Goal: Ask a question

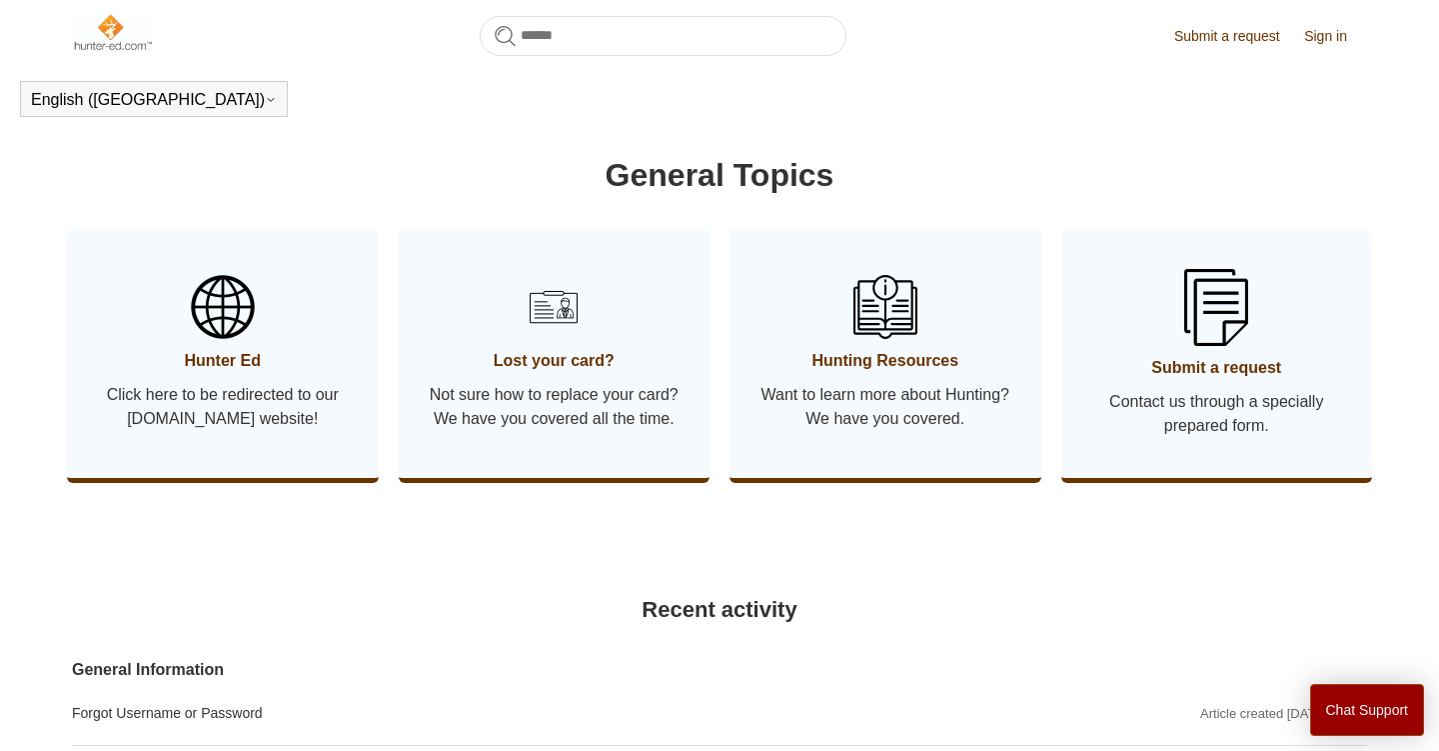
scroll to position [961, 0]
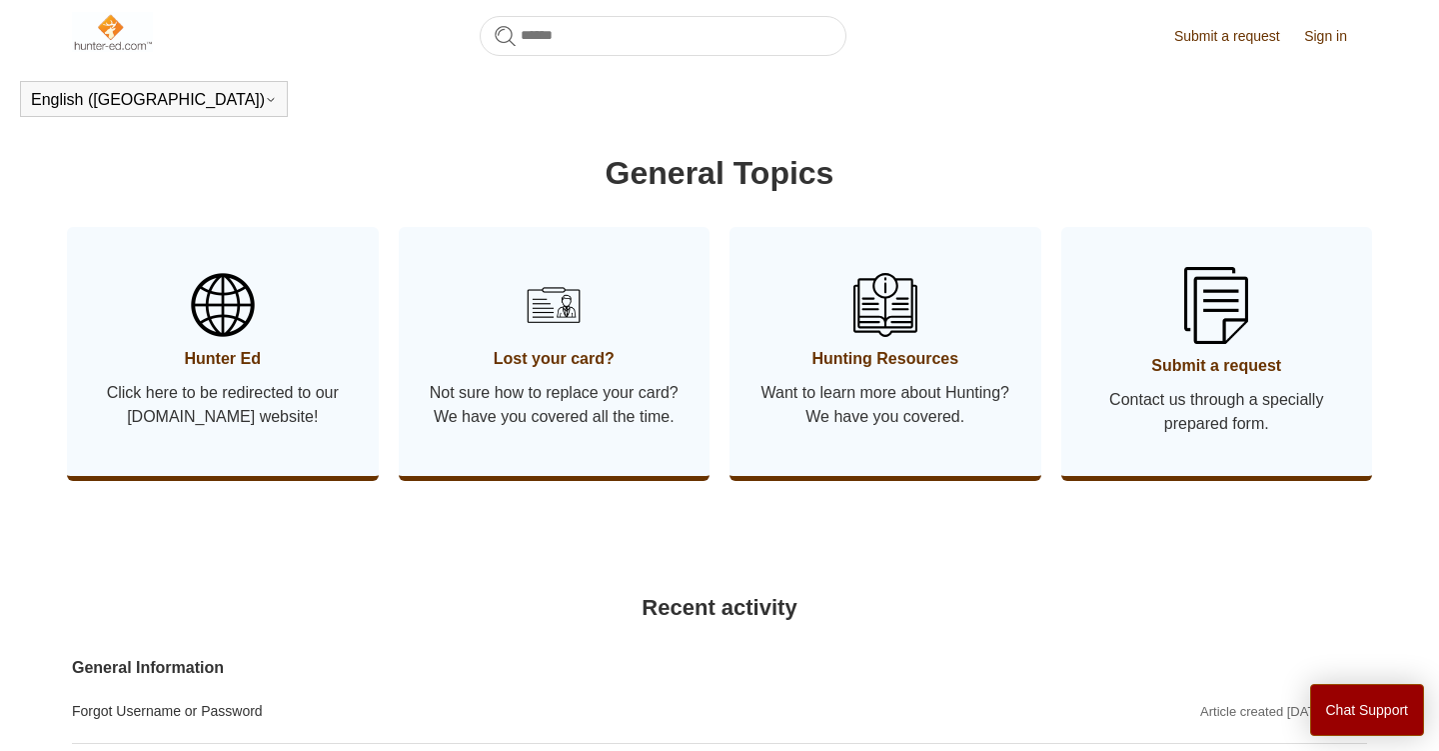
click at [552, 340] on img at bounding box center [554, 305] width 70 height 70
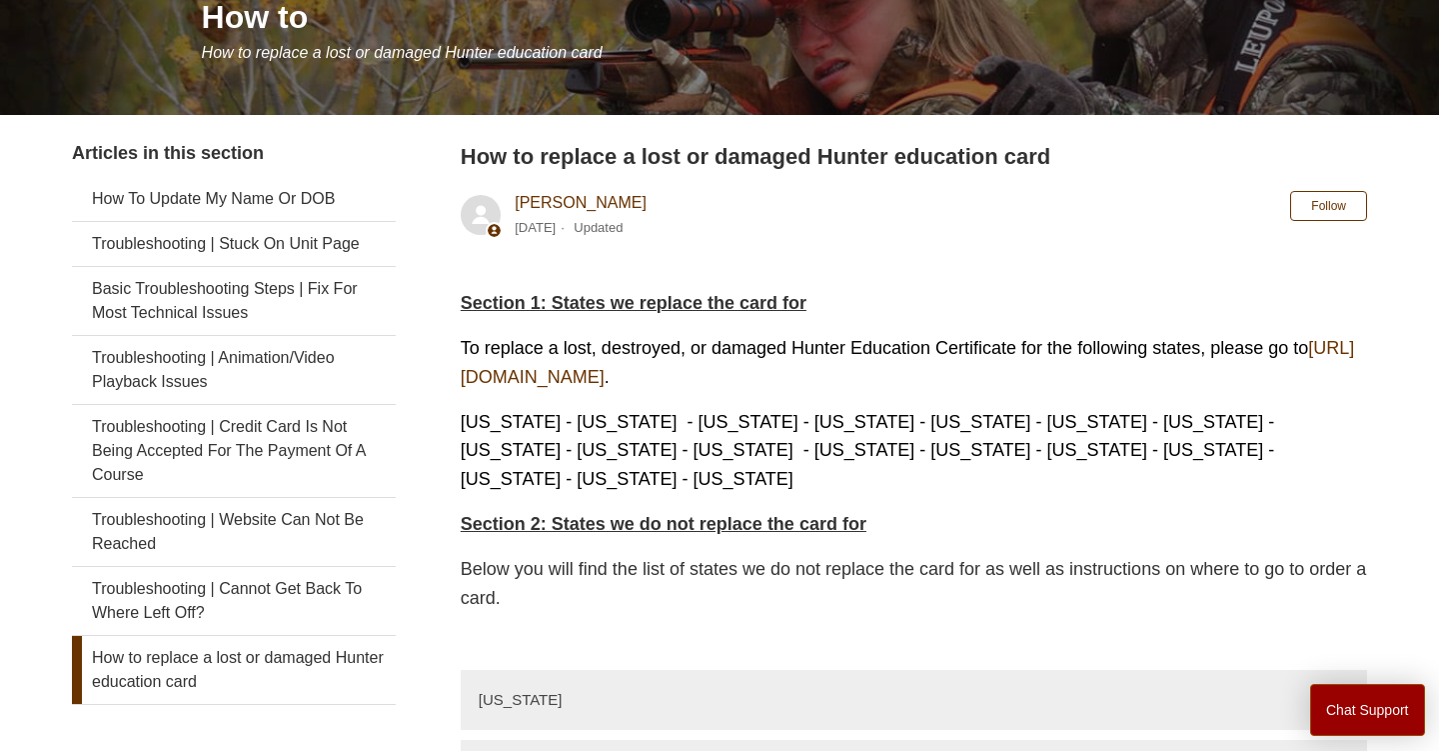
scroll to position [402, 0]
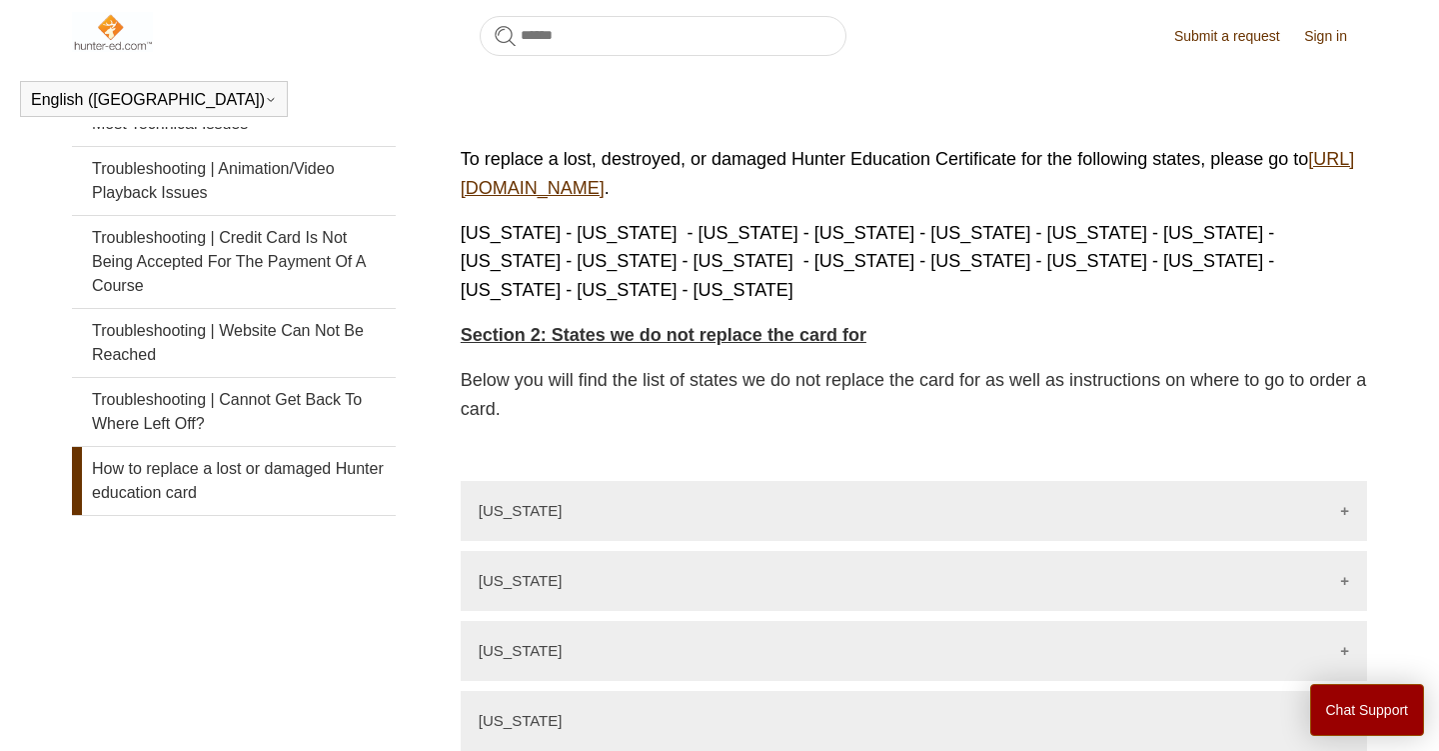
click at [560, 178] on link "[URL][DOMAIN_NAME]" at bounding box center [908, 173] width 894 height 49
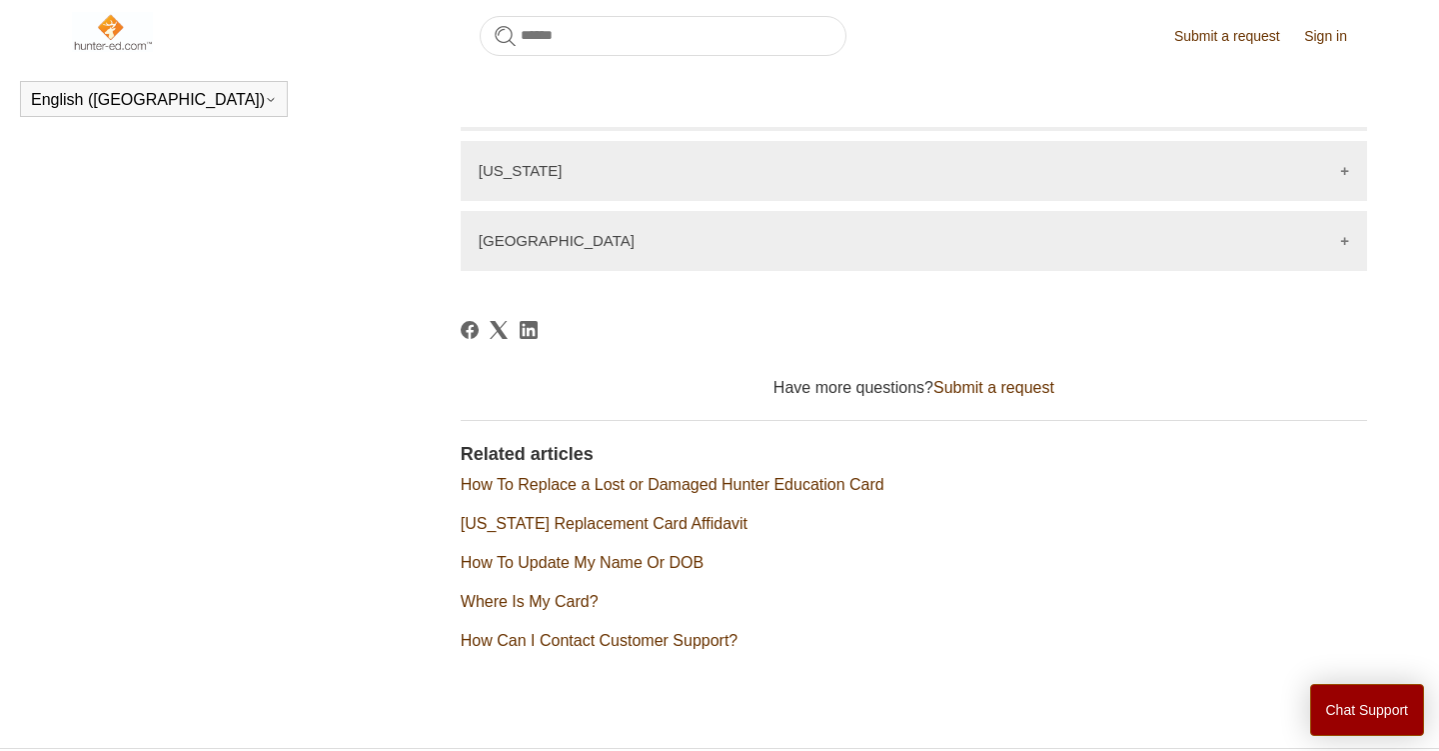
scroll to position [3130, 0]
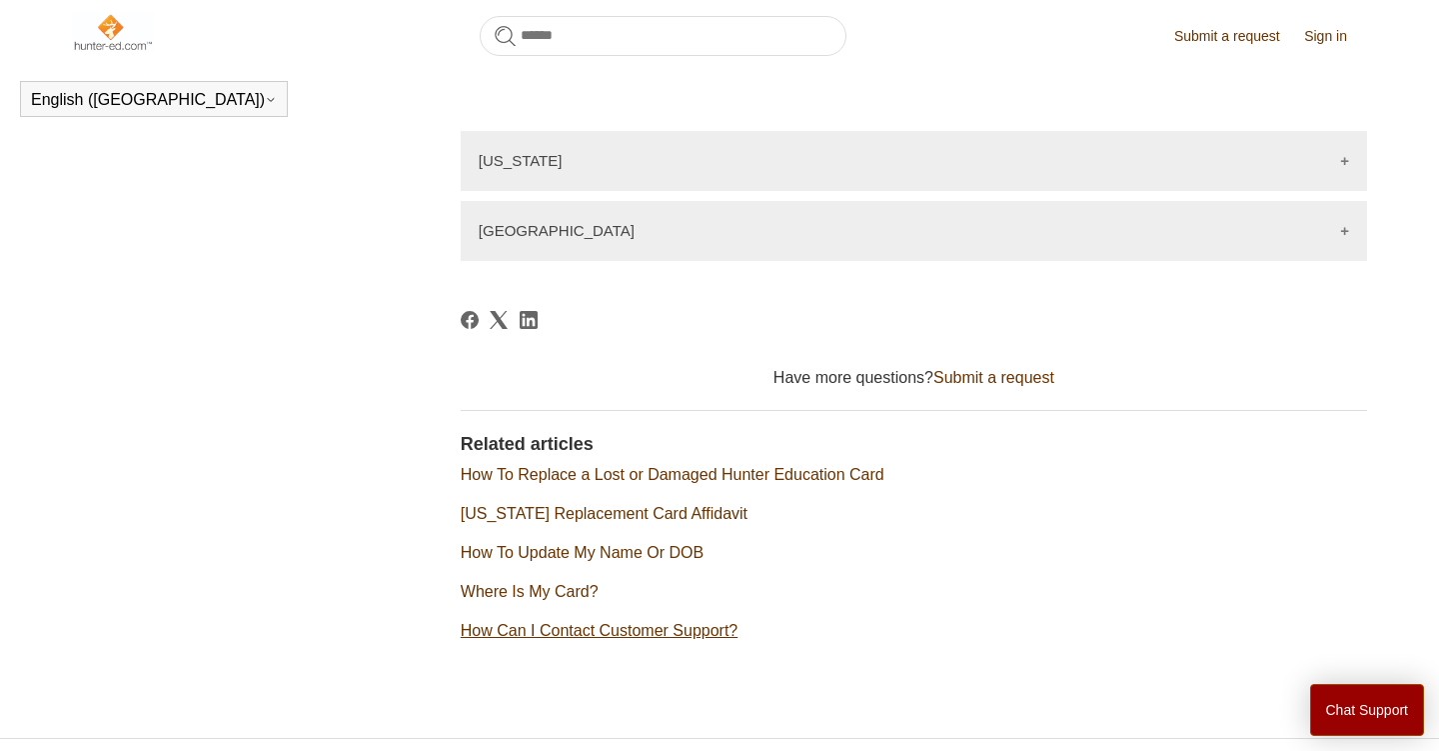
click at [570, 622] on link "How Can I Contact Customer Support?" at bounding box center [599, 630] width 277 height 17
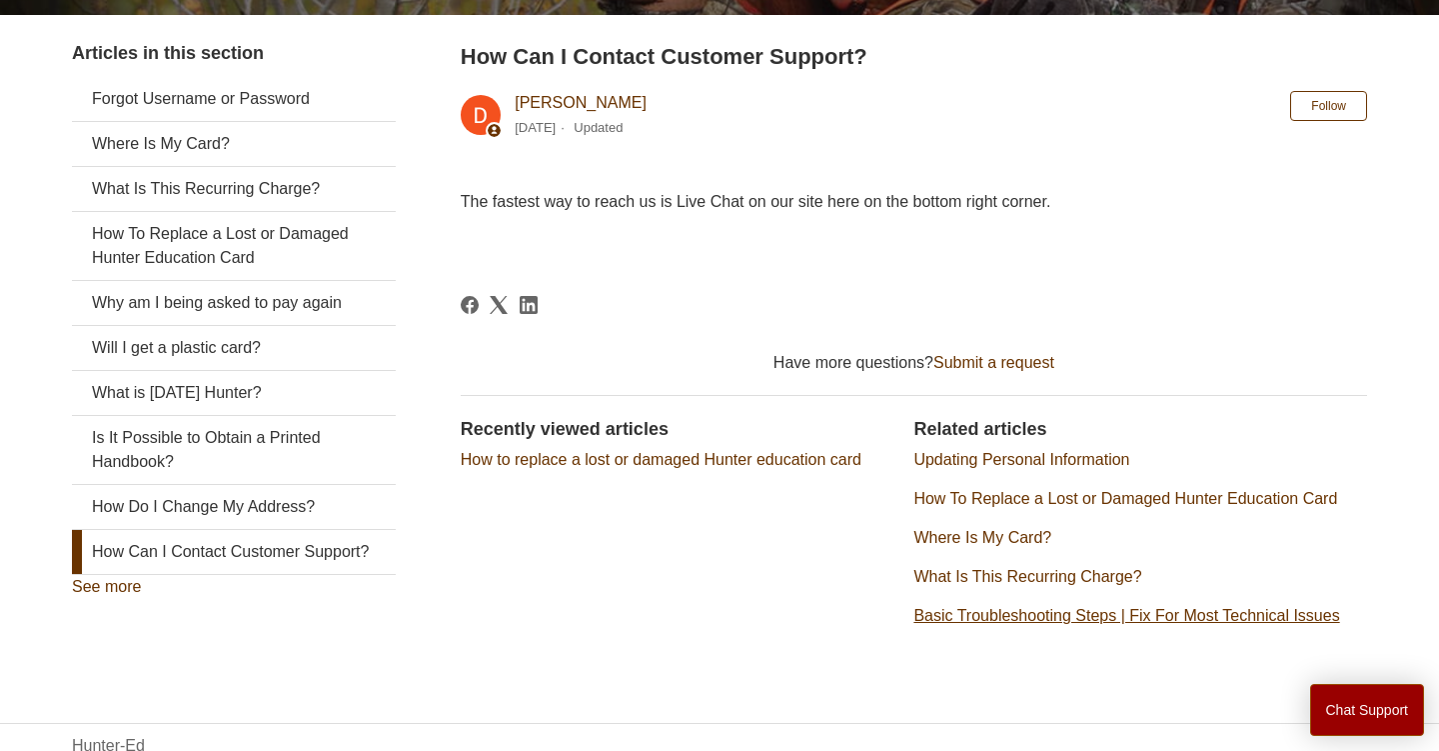
scroll to position [368, 0]
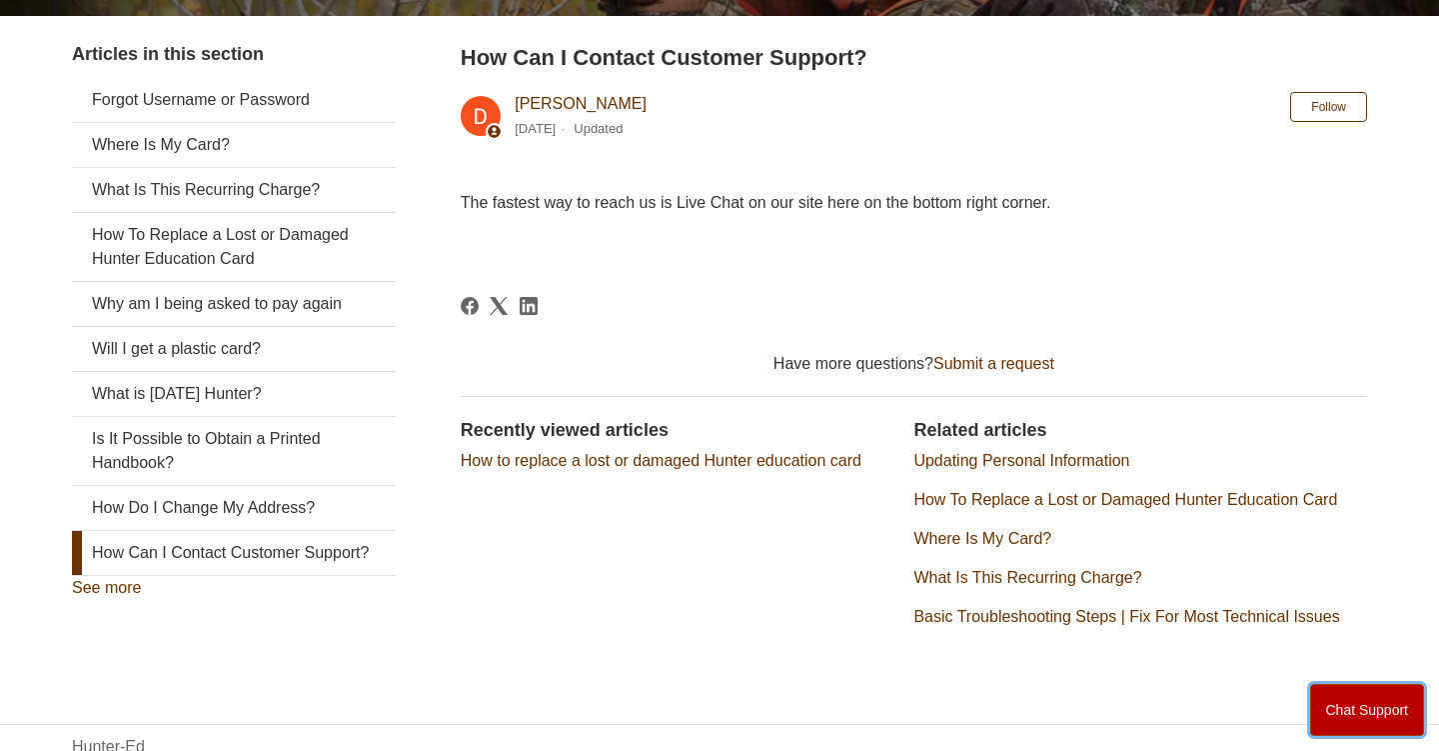
click at [1346, 718] on button "Chat Support" at bounding box center [1367, 710] width 115 height 52
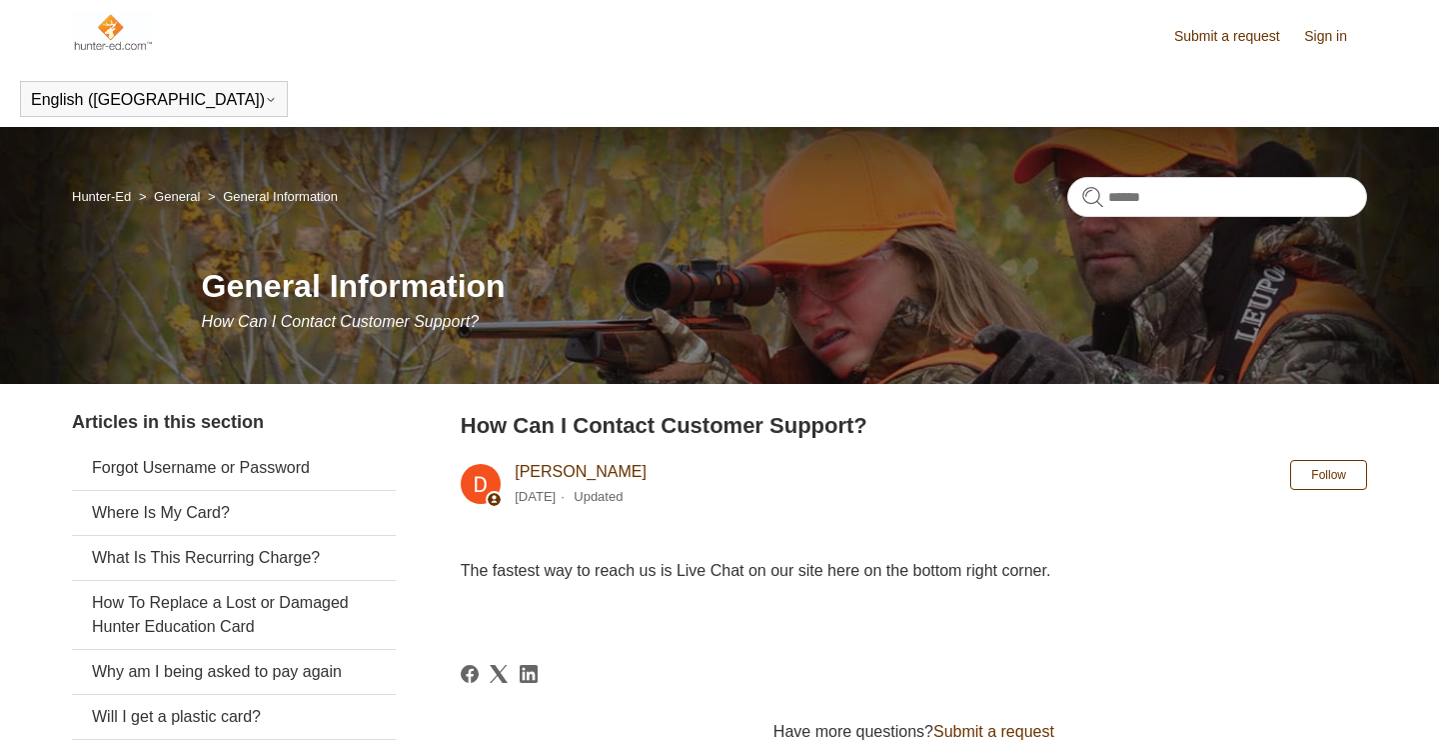
scroll to position [0, 0]
click at [1229, 33] on link "Submit a request" at bounding box center [1237, 36] width 126 height 21
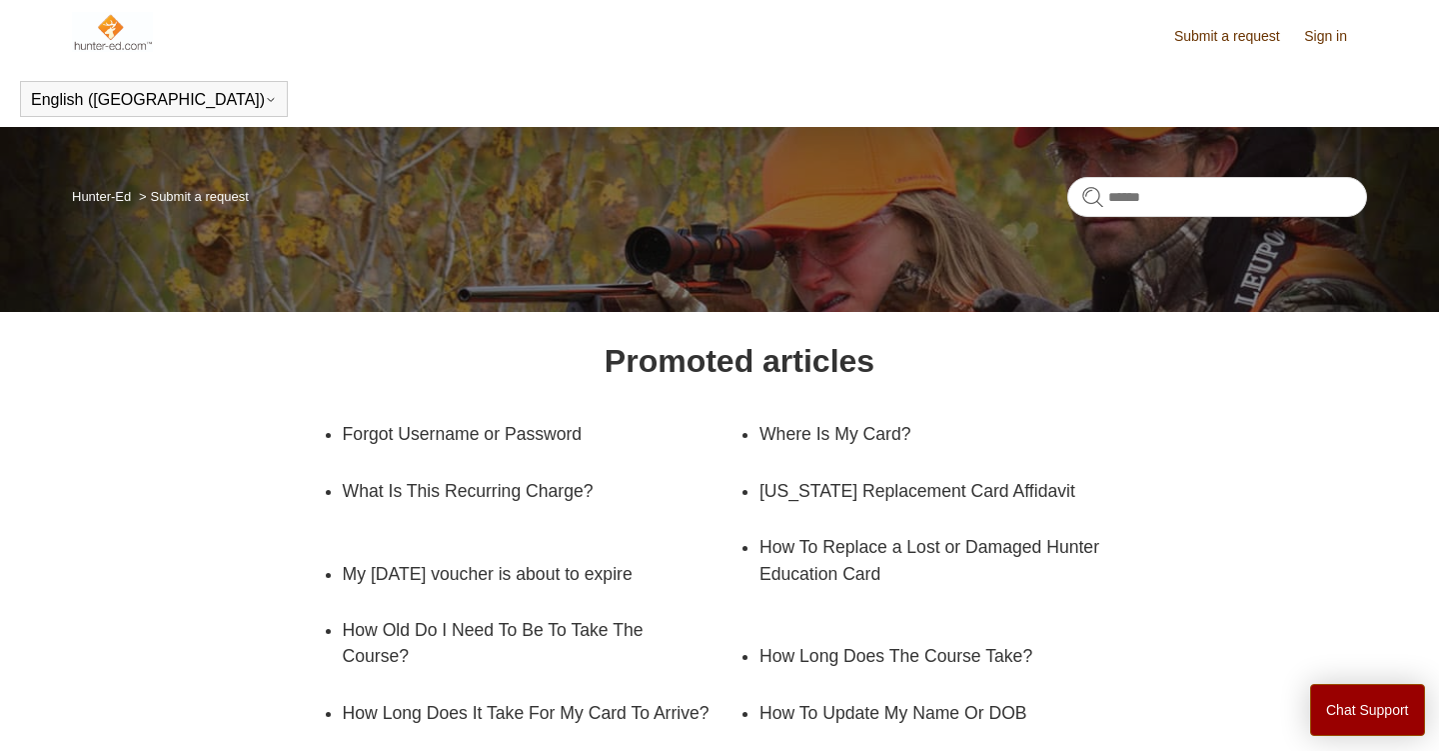
click at [1242, 58] on header "Submit a request Sign in" at bounding box center [719, 35] width 1295 height 71
click at [1326, 33] on link "Sign in" at bounding box center [1335, 36] width 63 height 21
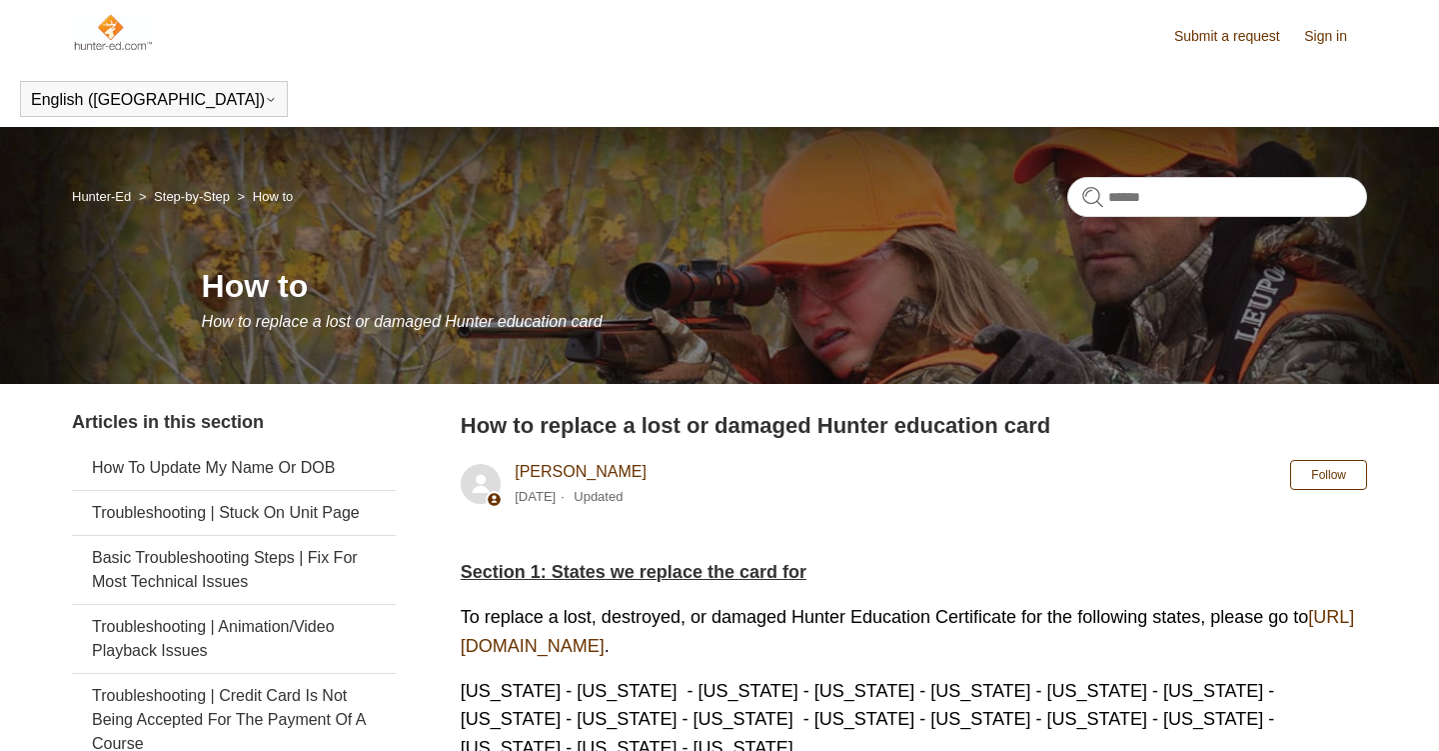
scroll to position [3130, 0]
